Goal: Navigation & Orientation: Find specific page/section

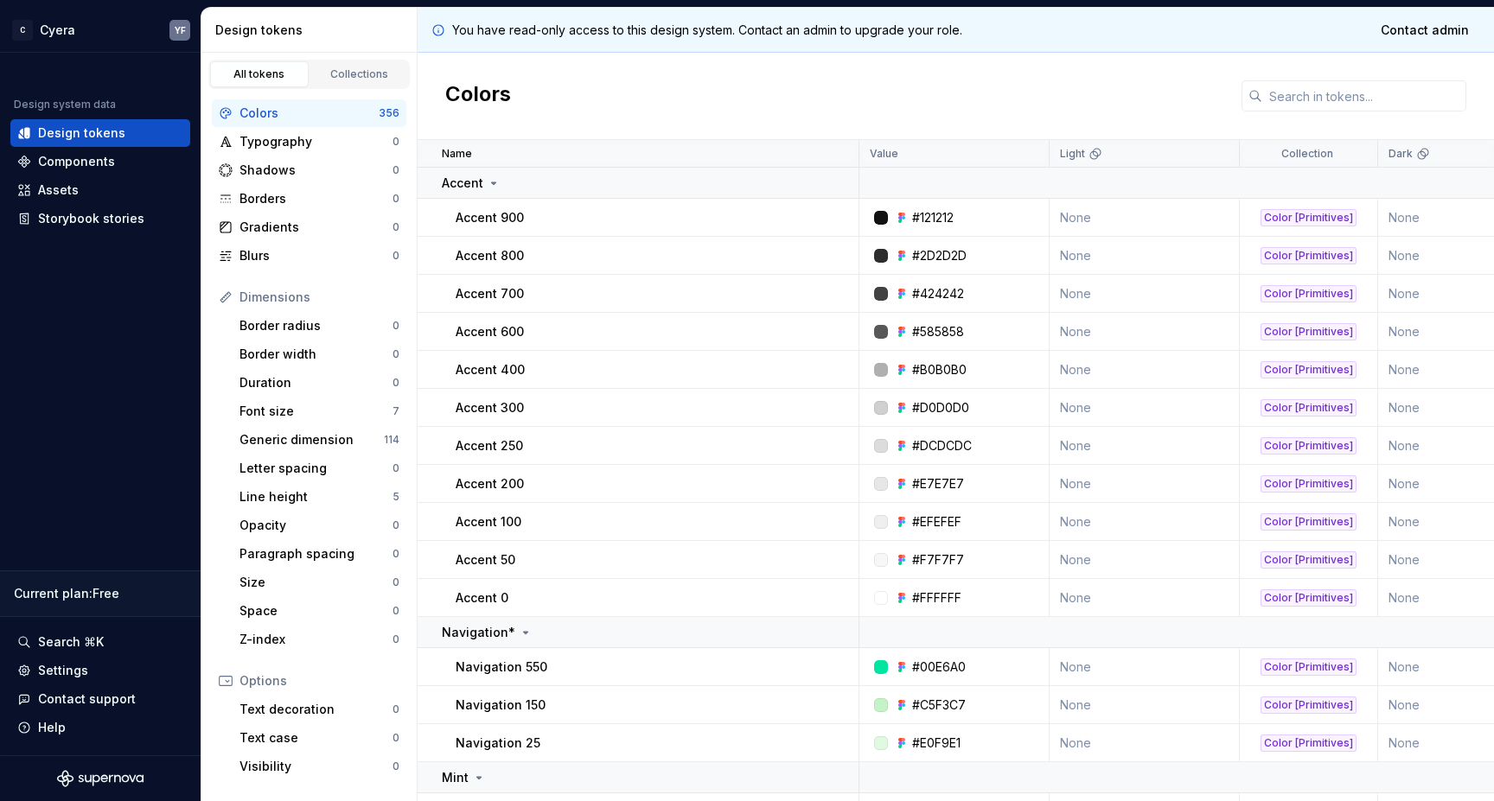
scroll to position [7304, 0]
click at [45, 188] on div "Assets" at bounding box center [58, 190] width 41 height 17
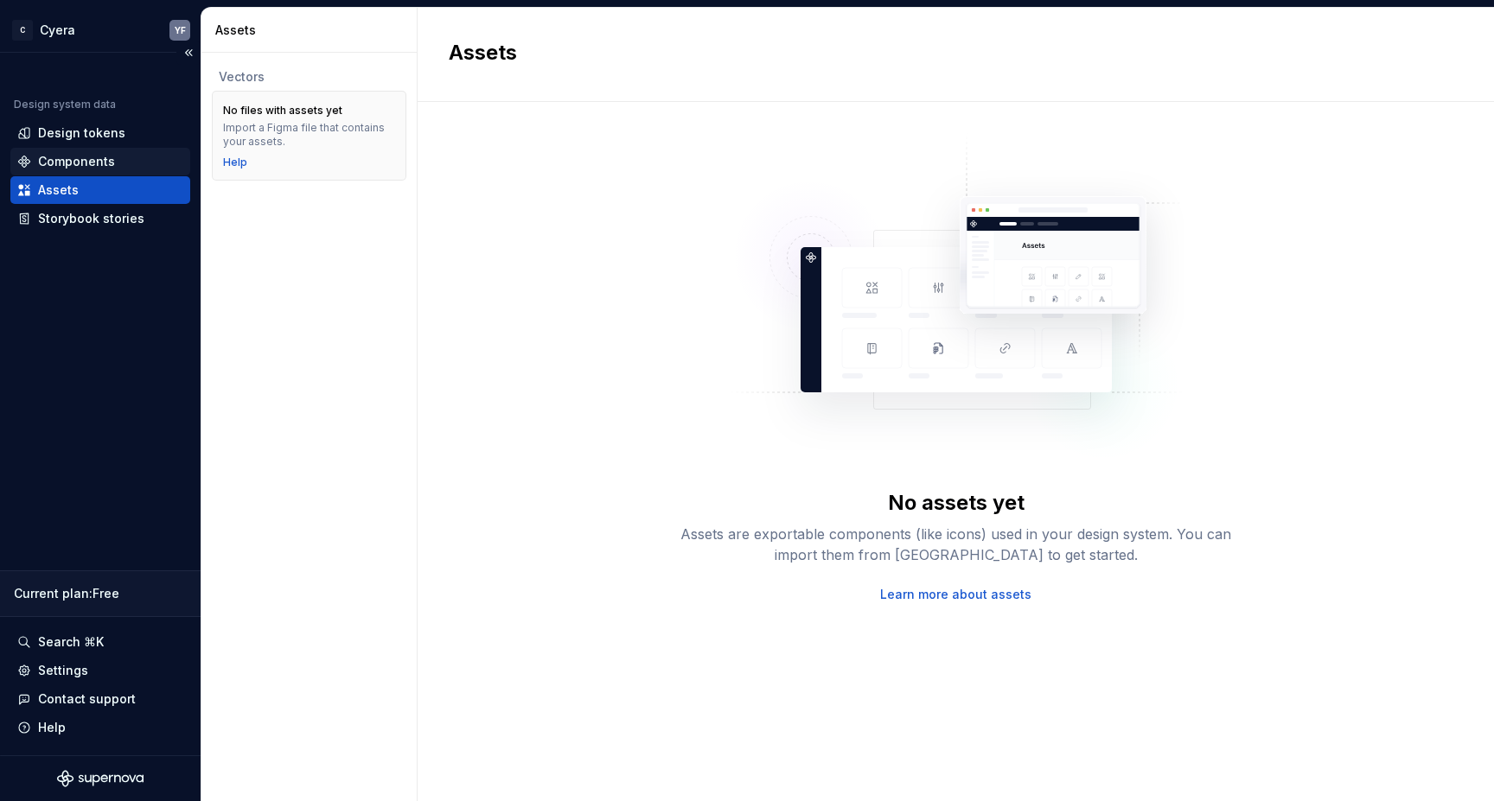
click at [45, 158] on div "Components" at bounding box center [76, 161] width 77 height 17
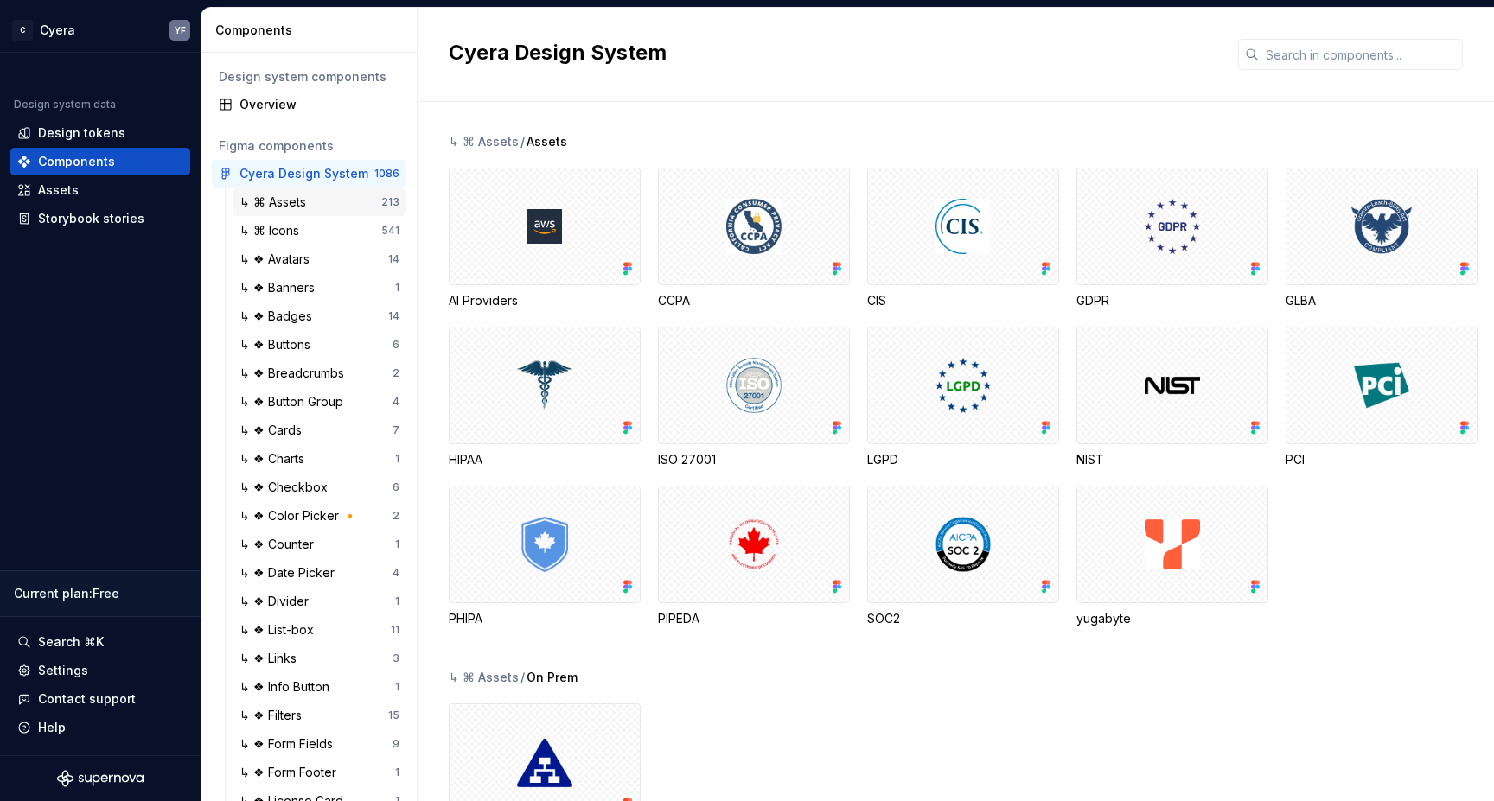
click at [298, 197] on div "↳ ⌘ Assets" at bounding box center [275, 202] width 73 height 17
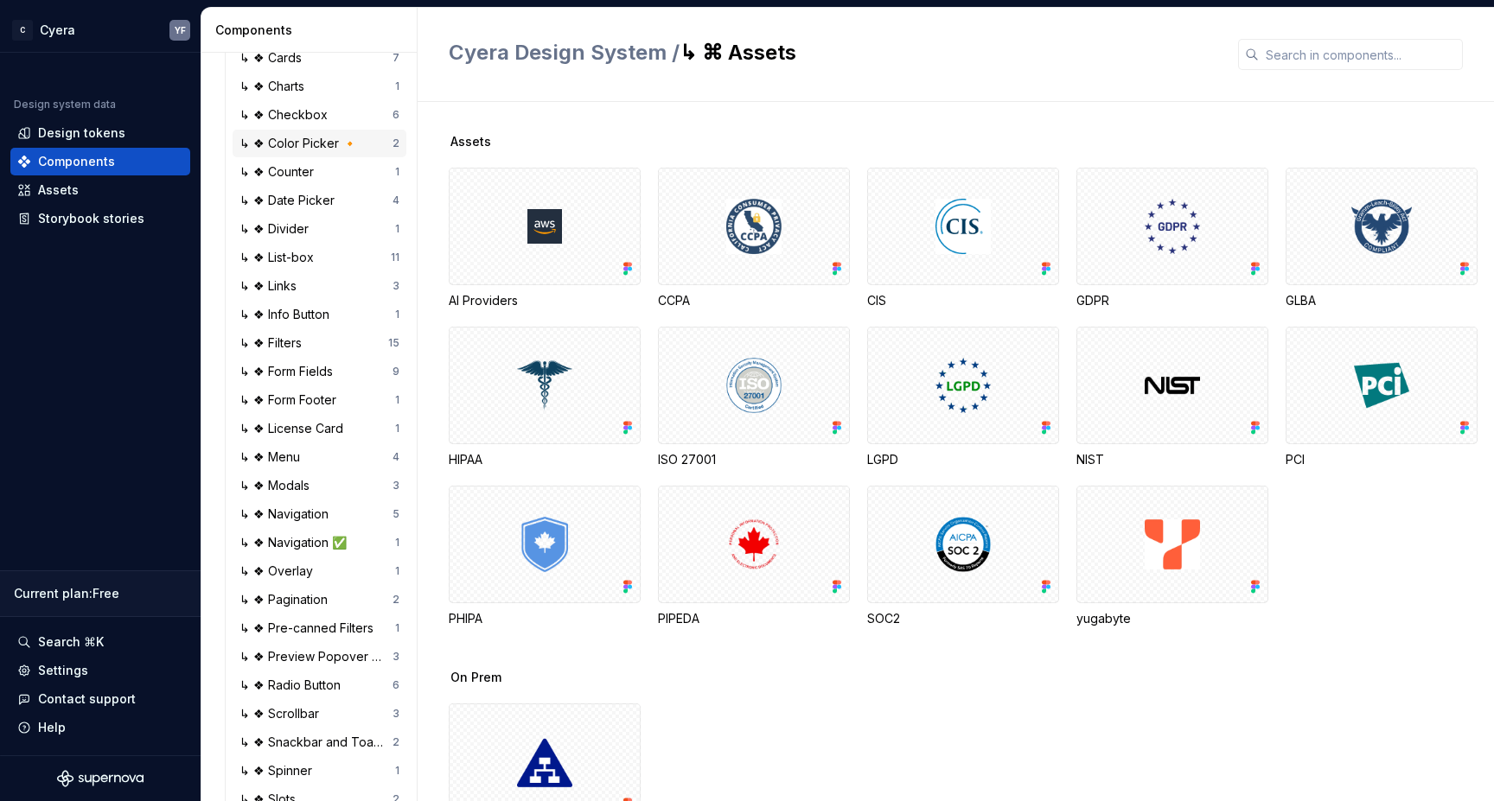
scroll to position [385, 0]
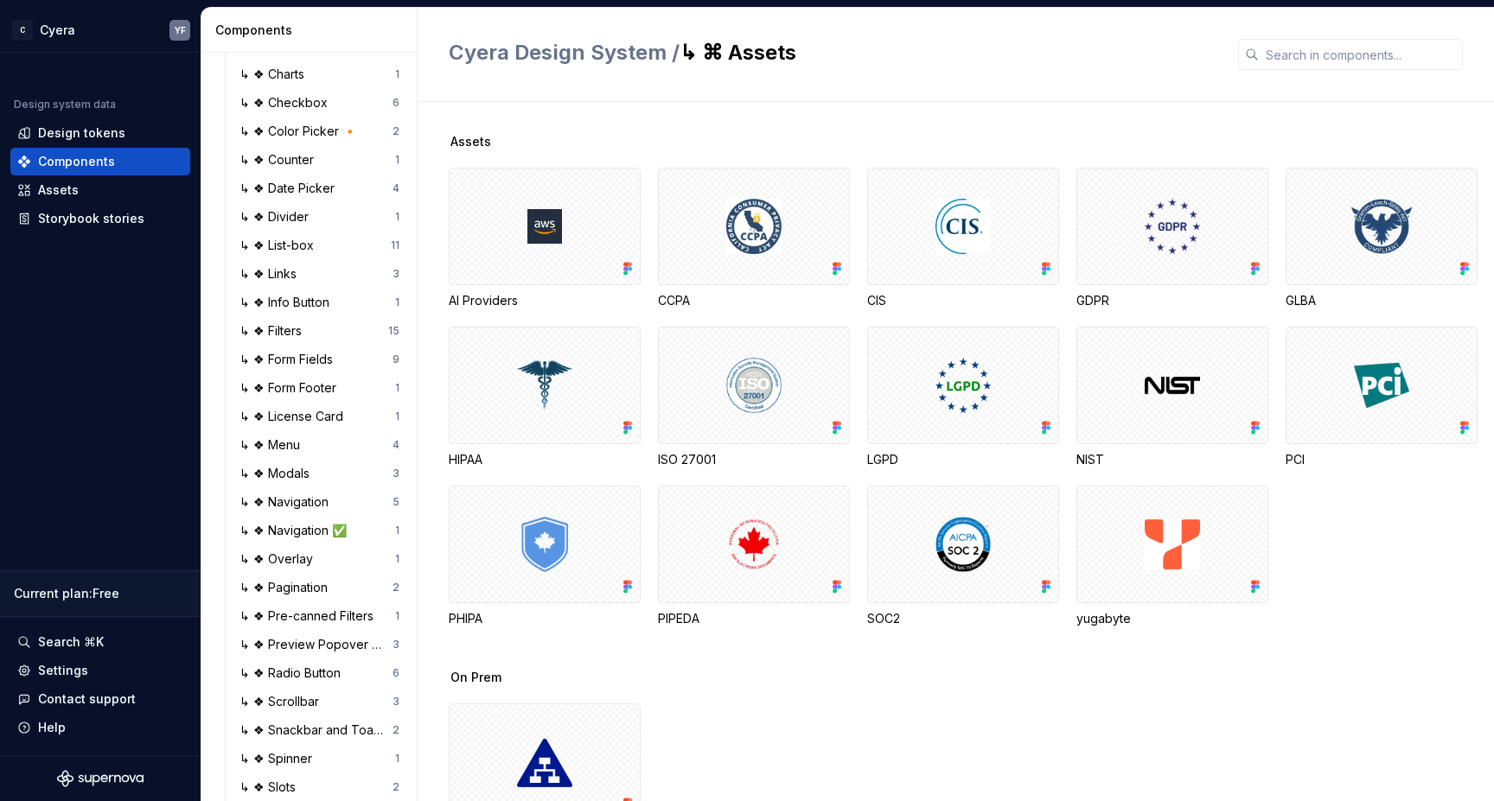
click at [737, 660] on div "Assets AI Providers CCPA CIS GDPR GLBA HIPAA ISO 27001 LGPD NIST PCI PHIPA PIPE…" at bounding box center [971, 401] width 1045 height 536
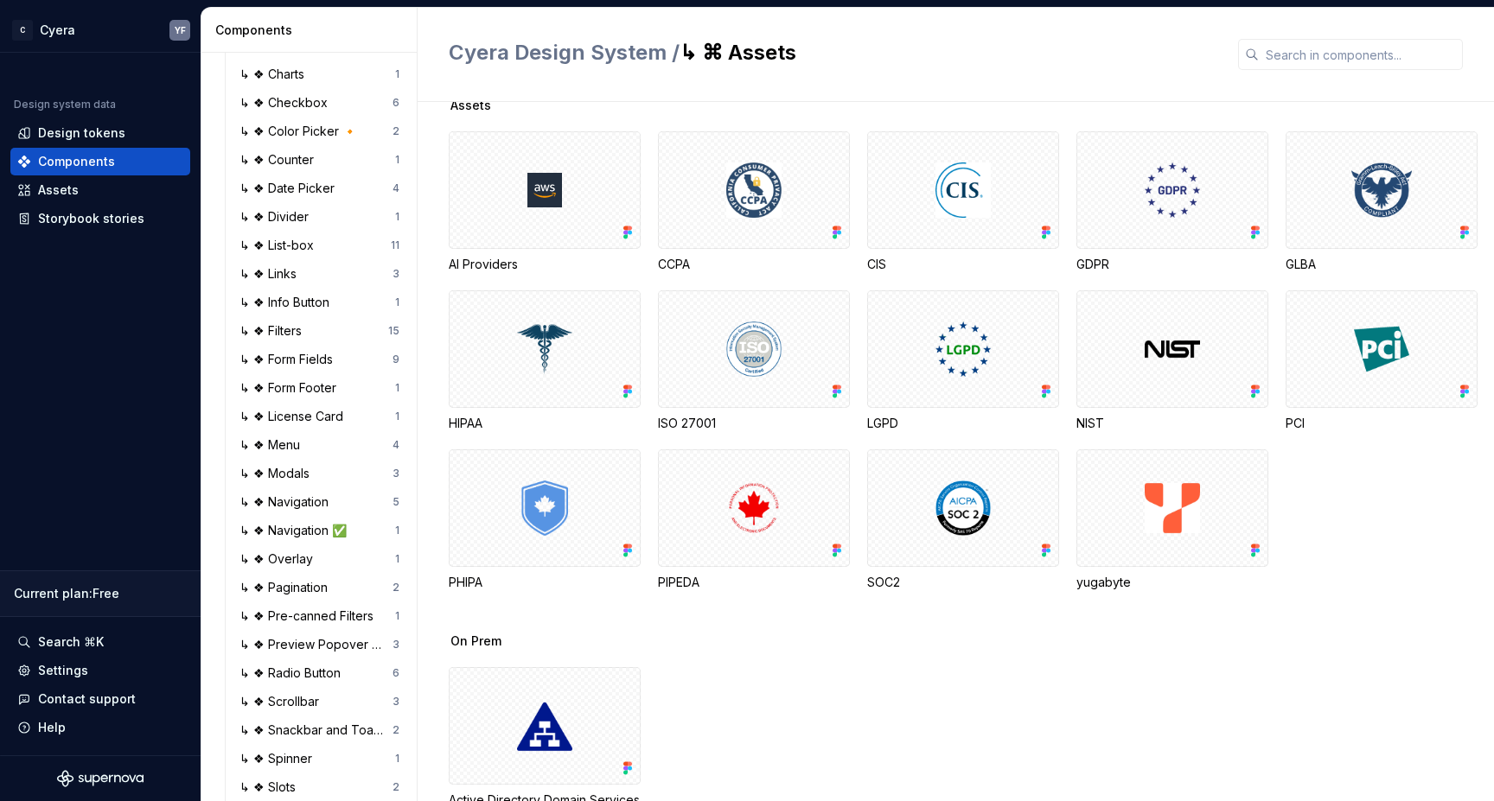
scroll to position [0, 0]
